Goal: Transaction & Acquisition: Purchase product/service

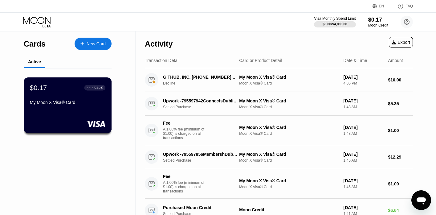
click at [82, 105] on div "My Moon X Visa® Card" at bounding box center [67, 102] width 75 height 5
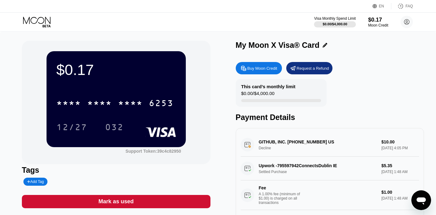
click at [242, 65] on div "Buy Moon Credit" at bounding box center [259, 68] width 46 height 12
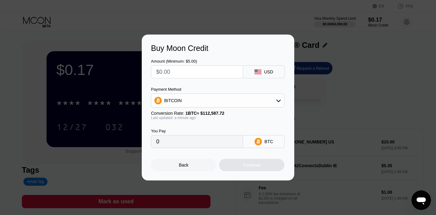
click at [228, 101] on div "BITCOIN" at bounding box center [217, 100] width 133 height 12
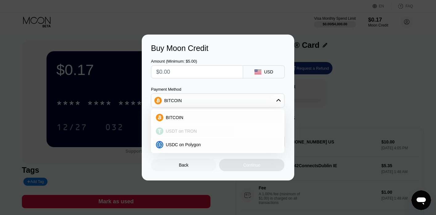
click at [196, 129] on div "USDT on TRON" at bounding box center [221, 130] width 116 height 5
type input "0.00"
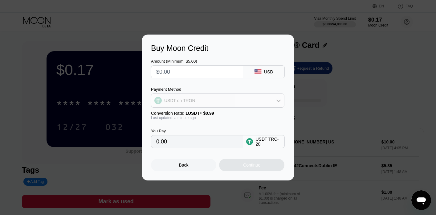
click at [219, 100] on div "USDT on TRON" at bounding box center [217, 100] width 133 height 12
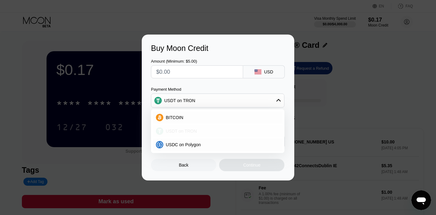
click at [217, 131] on div "USDT on TRON" at bounding box center [221, 130] width 116 height 5
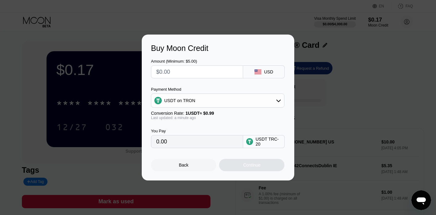
click at [179, 70] on input "text" at bounding box center [197, 72] width 82 height 12
click at [167, 69] on input "text" at bounding box center [197, 72] width 82 height 12
type input "$1"
type input "1.01"
type input "$11"
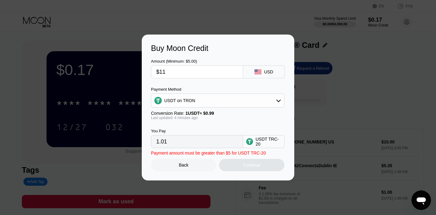
type input "11.11"
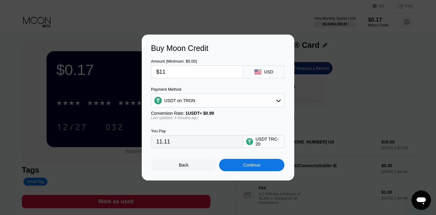
type input "$11"
click at [236, 163] on div "Continue" at bounding box center [251, 165] width 65 height 12
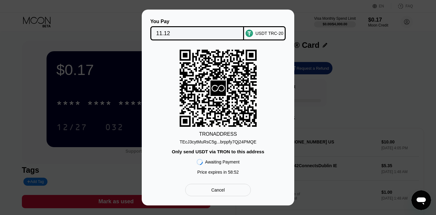
click at [216, 191] on div "Cancel" at bounding box center [218, 190] width 14 height 6
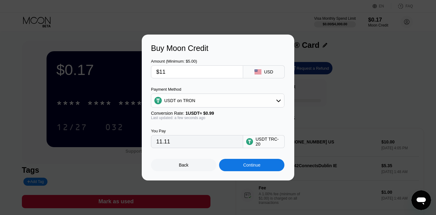
click at [170, 72] on input "$11" at bounding box center [197, 72] width 82 height 12
type input "$1"
type input "1.01"
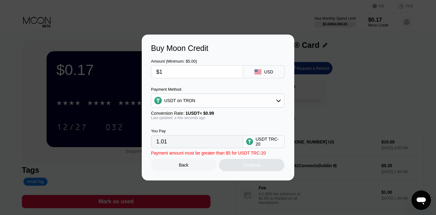
type input "$10"
type input "10.10"
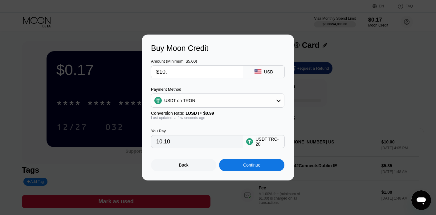
type input "$10.7"
type input "10.81"
type input "$10.7"
click at [244, 170] on div "Continue" at bounding box center [251, 165] width 65 height 12
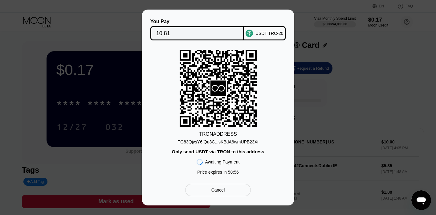
click at [213, 141] on div "TG83QjysY6fQu3C...sKBdA6wmUPB23Xi" at bounding box center [218, 141] width 80 height 5
click at [244, 142] on div "TG83QjysY6fQu3C...sKBdA6wmUPB23Xi" at bounding box center [218, 141] width 80 height 5
click at [212, 196] on div "Cancel" at bounding box center [218, 190] width 66 height 12
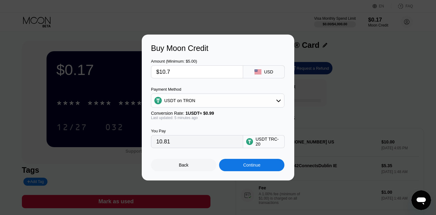
click at [189, 168] on div "Back" at bounding box center [183, 165] width 65 height 12
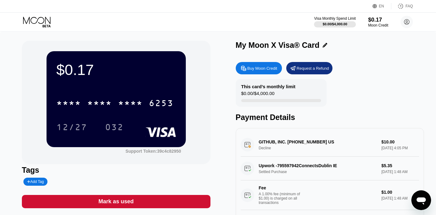
click at [127, 21] on div "Visa Monthly Spend Limit $0.00 / $4,000.00 $0.17 Moon Credit Algorithm Advisor …" at bounding box center [218, 22] width 436 height 18
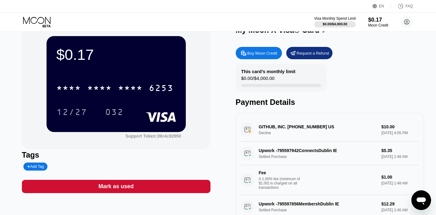
scroll to position [10, 0]
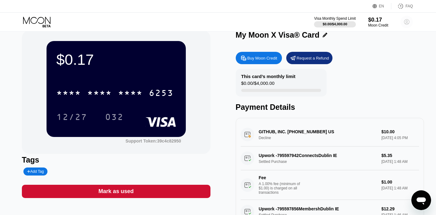
click at [408, 20] on icon at bounding box center [406, 21] width 5 height 5
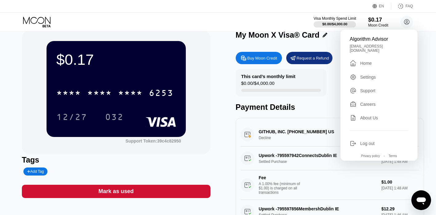
click at [331, 21] on div at bounding box center [334, 24] width 42 height 6
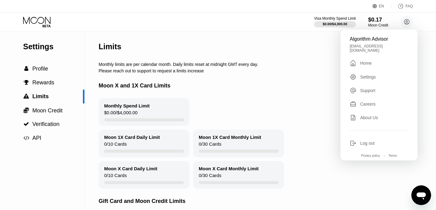
click at [48, 159] on div "Settings  Profile  Rewards  Limits  Moon Credit  Verification  API" at bounding box center [42, 140] width 85 height 218
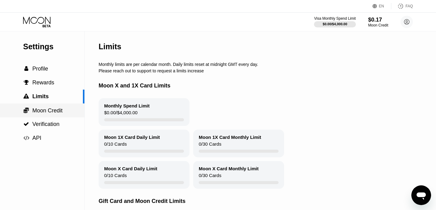
click at [42, 112] on span "Moon Credit" at bounding box center [47, 110] width 30 height 6
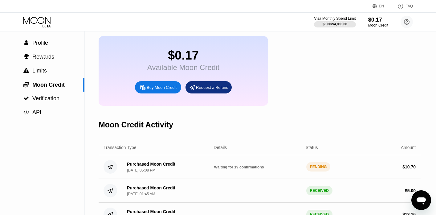
scroll to position [92, 0]
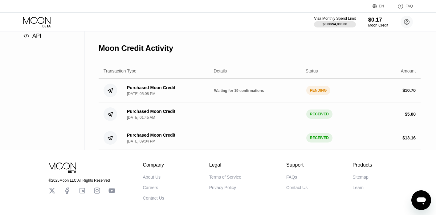
scroll to position [92, 0]
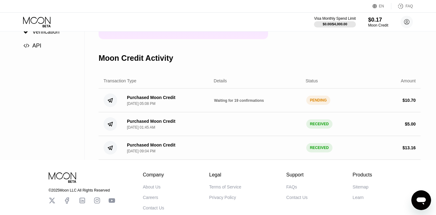
click at [289, 103] on div "Waiting for 19 confirmations" at bounding box center [257, 100] width 87 height 5
click at [226, 103] on span "Waiting for 19 confirmations" at bounding box center [239, 100] width 50 height 4
click at [311, 105] on div "PENDING" at bounding box center [318, 99] width 24 height 9
click at [153, 106] on div "Purchased Moon Credit [DATE] 05:08 PM" at bounding box center [151, 100] width 48 height 11
click at [144, 100] on div "Purchased Moon Credit" at bounding box center [151, 97] width 48 height 5
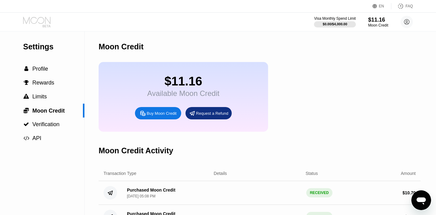
click at [35, 22] on icon at bounding box center [37, 22] width 29 height 11
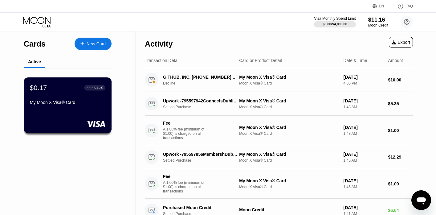
click at [66, 107] on div "My Moon X Visa® Card" at bounding box center [67, 103] width 75 height 7
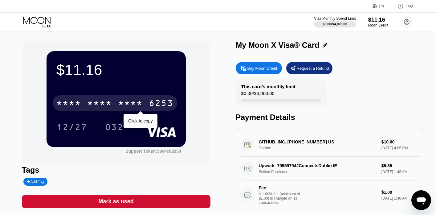
click at [120, 105] on div "* * * *" at bounding box center [130, 104] width 25 height 10
click at [116, 104] on div "4513 6500 2084 6253" at bounding box center [115, 102] width 124 height 15
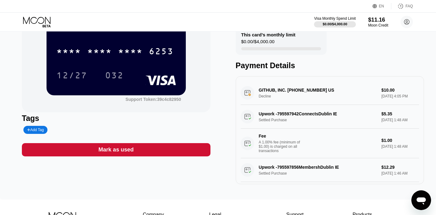
scroll to position [62, 0]
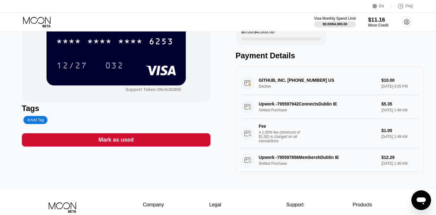
click at [328, 89] on div "GITHUB, INC. +18774484820 US Decline $10.00 Sep 24, 2025 4:05 PM" at bounding box center [329, 83] width 179 height 24
drag, startPoint x: 260, startPoint y: 81, endPoint x: 317, endPoint y: 81, distance: 57.3
click at [317, 81] on div "GITHUB, INC. +18774484820 US Decline $10.00 Sep 24, 2025 4:05 PM" at bounding box center [329, 83] width 179 height 24
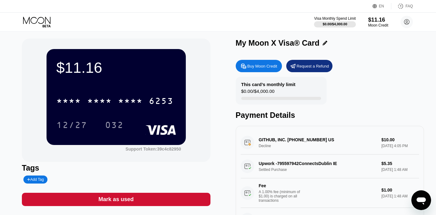
scroll to position [0, 0]
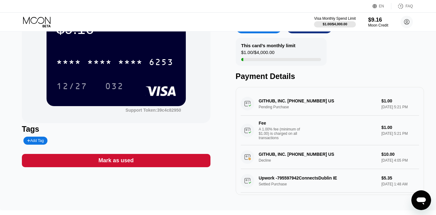
scroll to position [31, 0]
